Goal: Navigation & Orientation: Find specific page/section

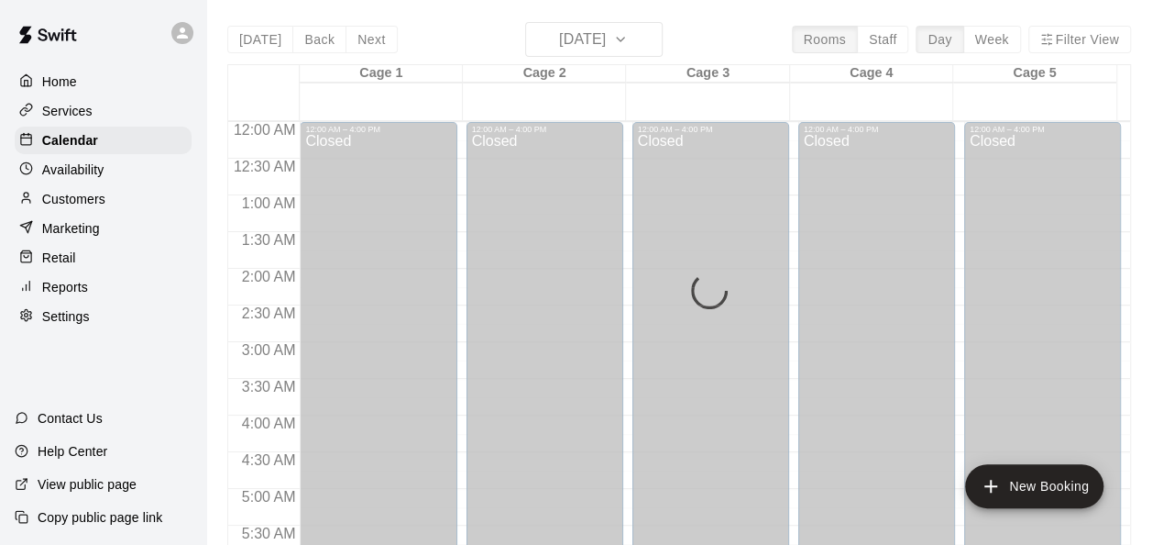
drag, startPoint x: 751, startPoint y: 469, endPoint x: 727, endPoint y: 223, distance: 246.9
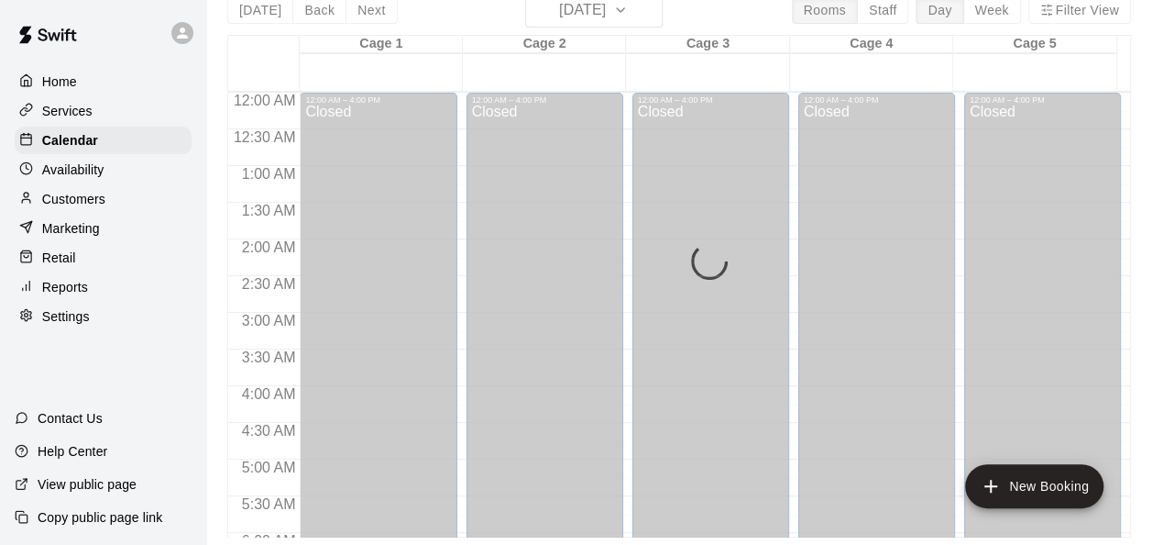
click at [634, 14] on div "Today Back Next Monday Sep 15 Rooms Staff Day Week Filter View Cage 1 15 Mon Ca…" at bounding box center [679, 265] width 904 height 545
click at [646, 14] on div "Today Back Next Monday Sep 15 Rooms Staff Day Week Filter View Cage 1 15 Mon Ca…" at bounding box center [679, 265] width 904 height 545
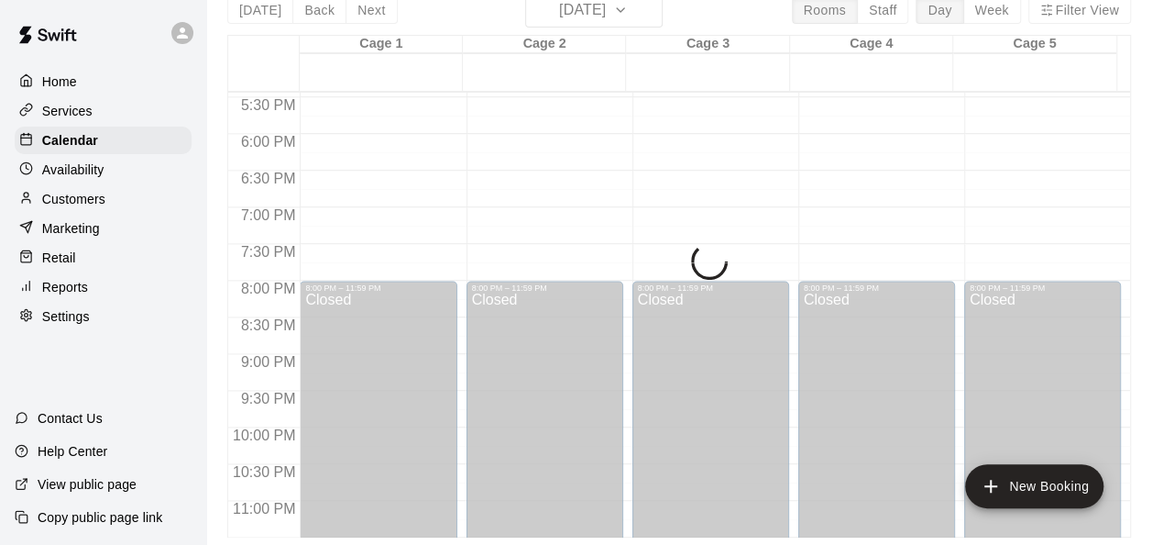
scroll to position [1317, 0]
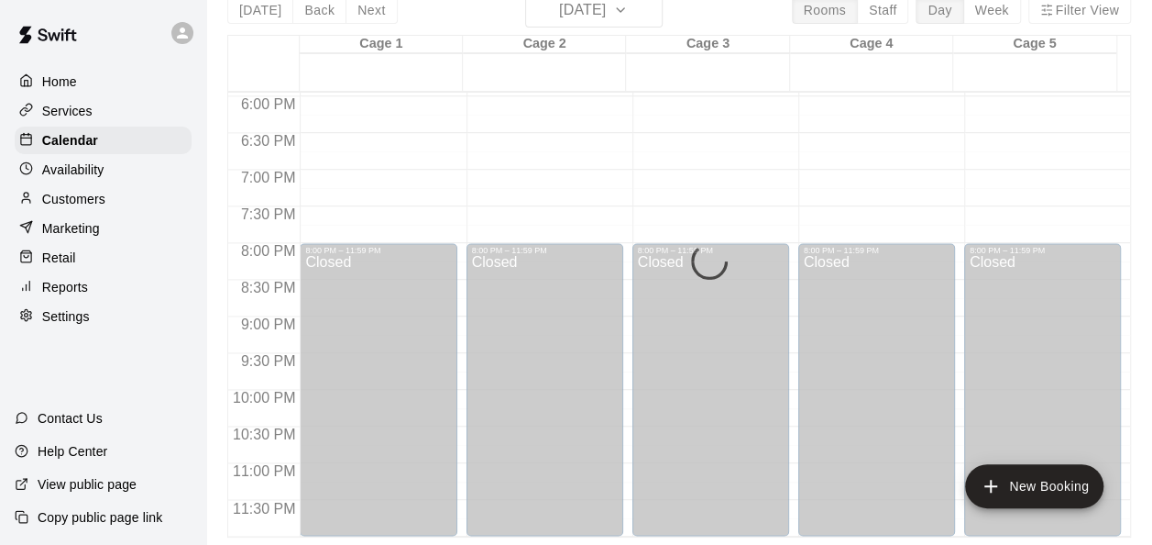
click at [652, 7] on div "Today Back Next Monday Sep 15 Rooms Staff Day Week Filter View Cage 1 15 Mon Ca…" at bounding box center [679, 265] width 904 height 545
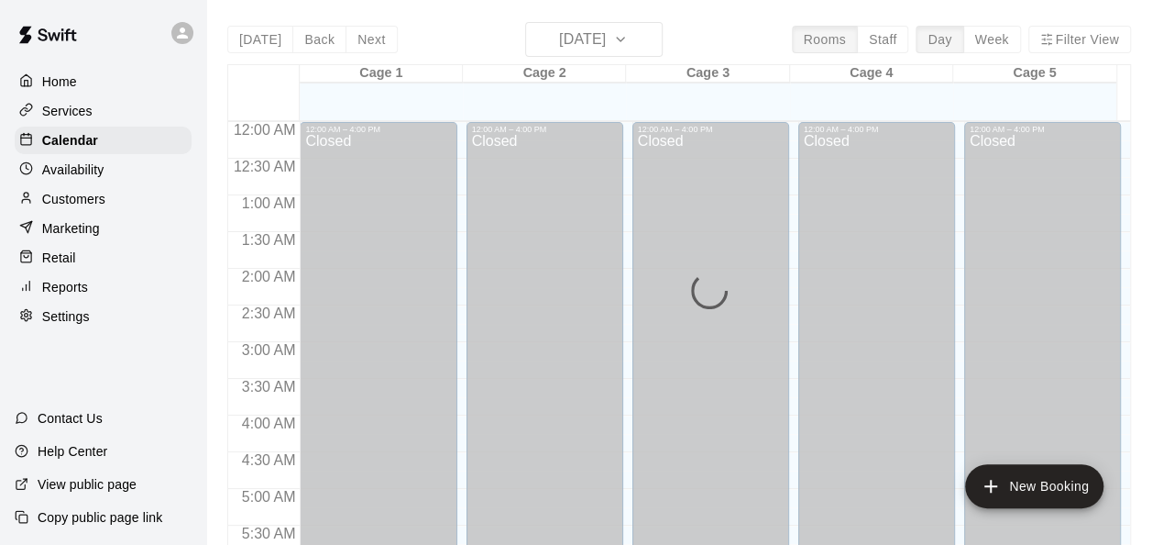
scroll to position [1262, 0]
